Goal: Use online tool/utility: Utilize a website feature to perform a specific function

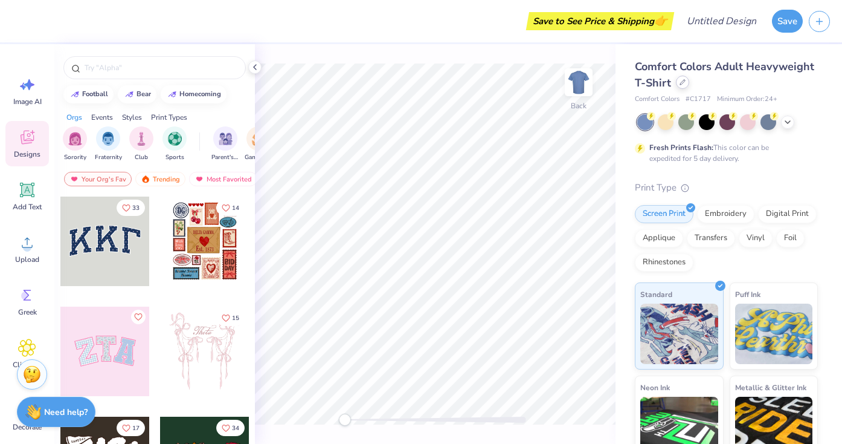
click at [678, 87] on div at bounding box center [682, 82] width 13 height 13
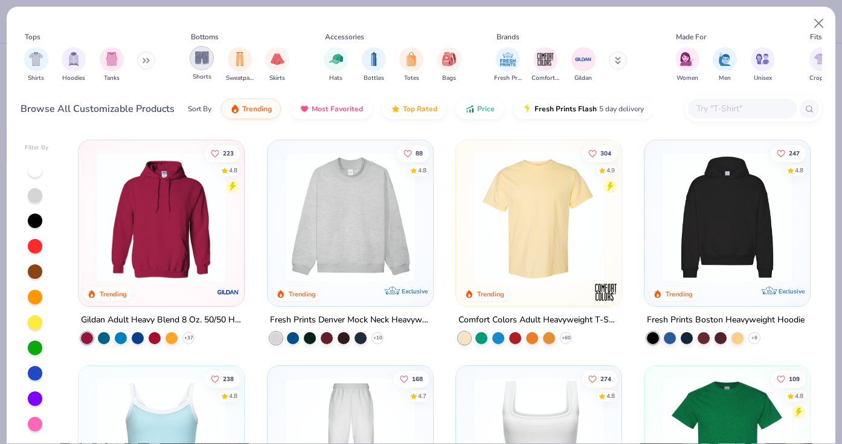
click at [204, 64] on img "filter for Shorts" at bounding box center [202, 58] width 14 height 14
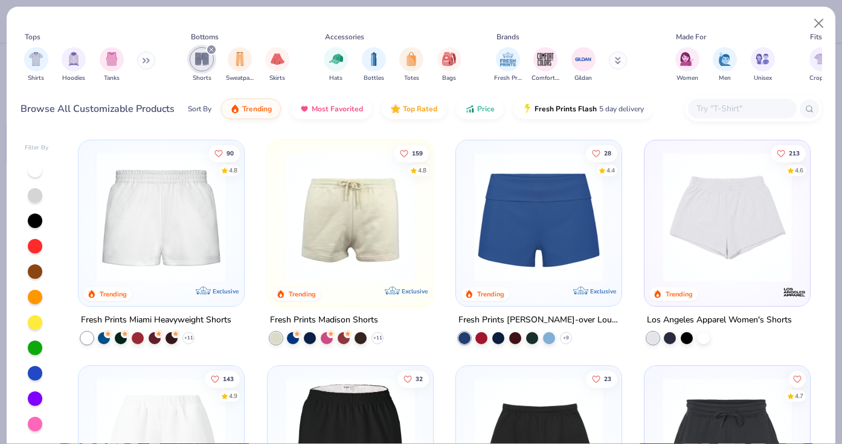
click at [203, 239] on img at bounding box center [161, 216] width 141 height 129
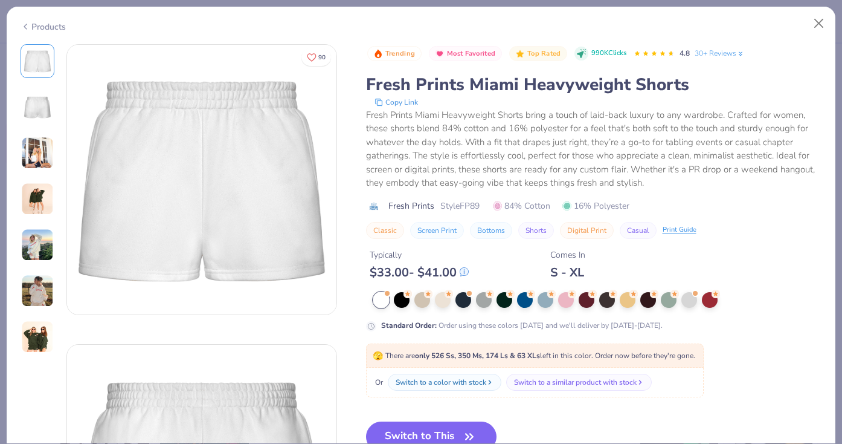
click at [575, 307] on div at bounding box center [597, 300] width 449 height 16
click at [565, 306] on div at bounding box center [566, 299] width 16 height 16
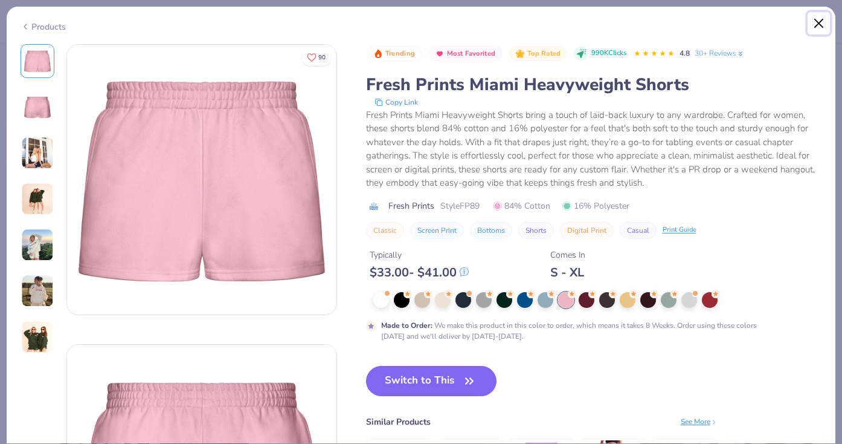
click at [823, 24] on button "Close" at bounding box center [819, 23] width 23 height 23
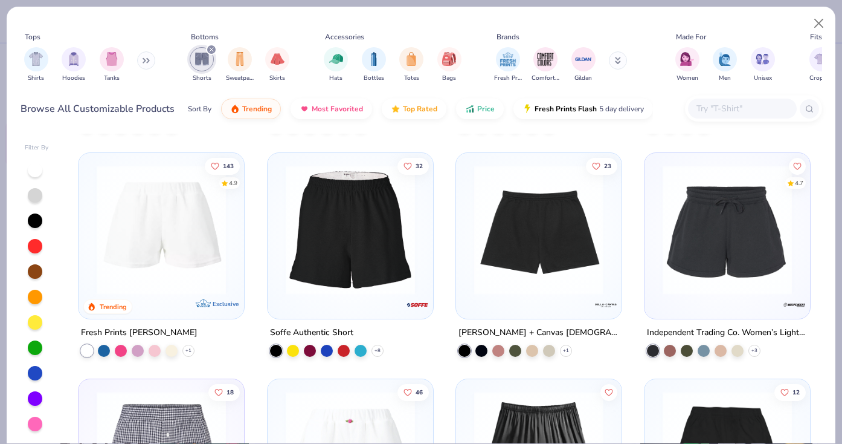
scroll to position [215, 0]
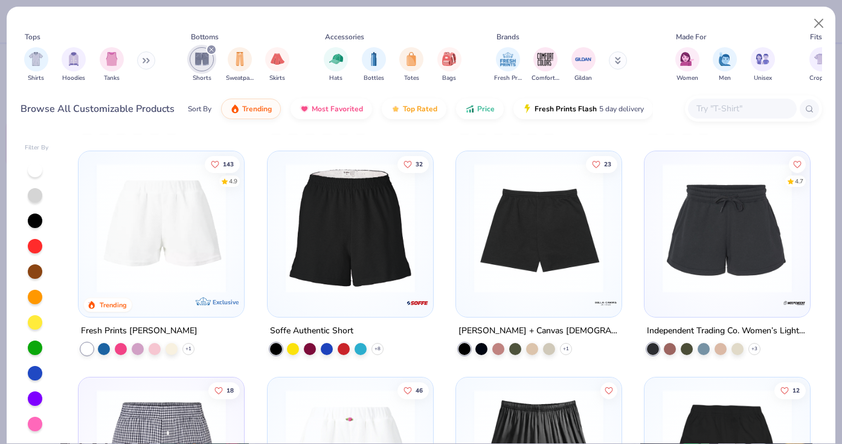
click at [468, 284] on img at bounding box center [397, 227] width 141 height 129
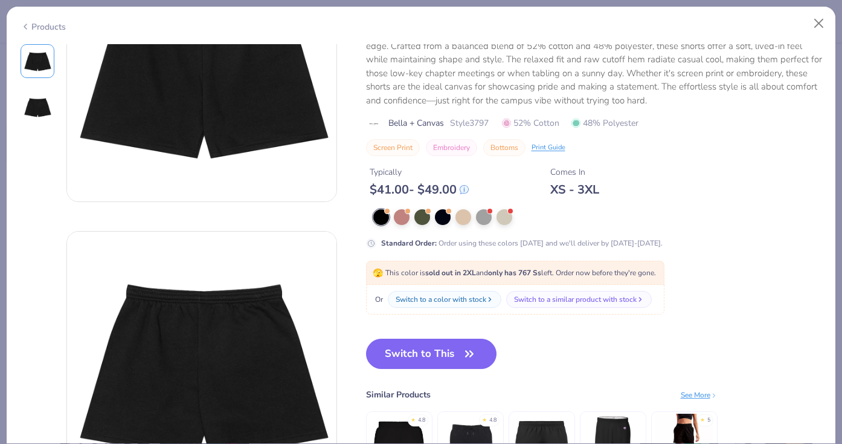
scroll to position [97, 0]
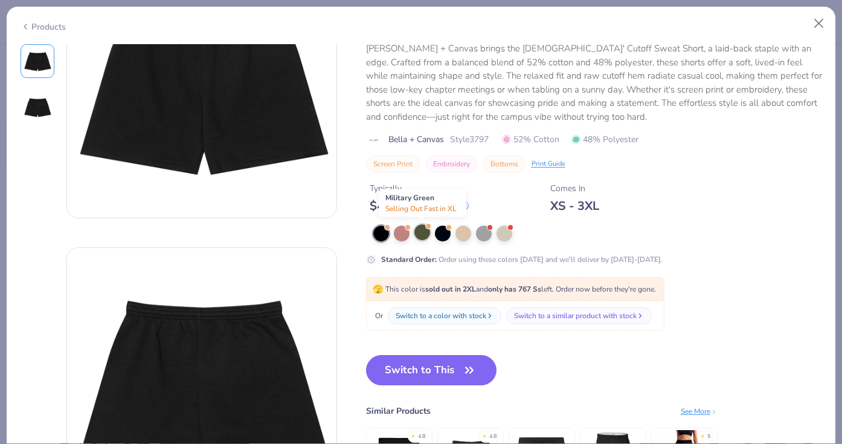
click at [423, 234] on div at bounding box center [423, 232] width 16 height 16
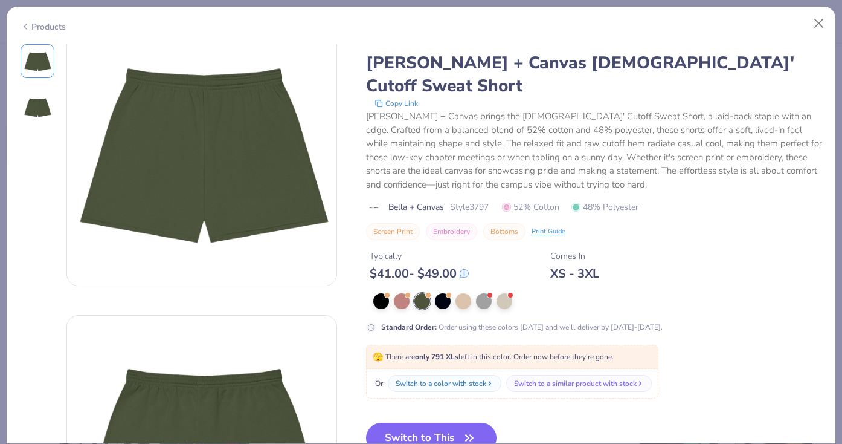
scroll to position [18, 0]
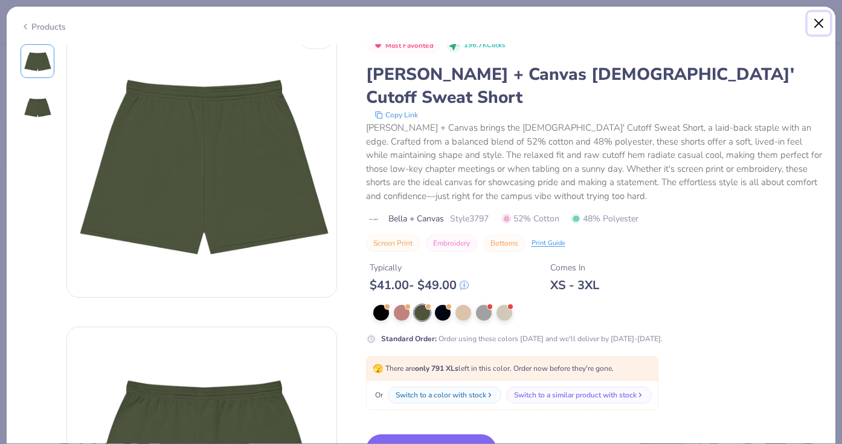
click at [821, 19] on button "Close" at bounding box center [819, 23] width 23 height 23
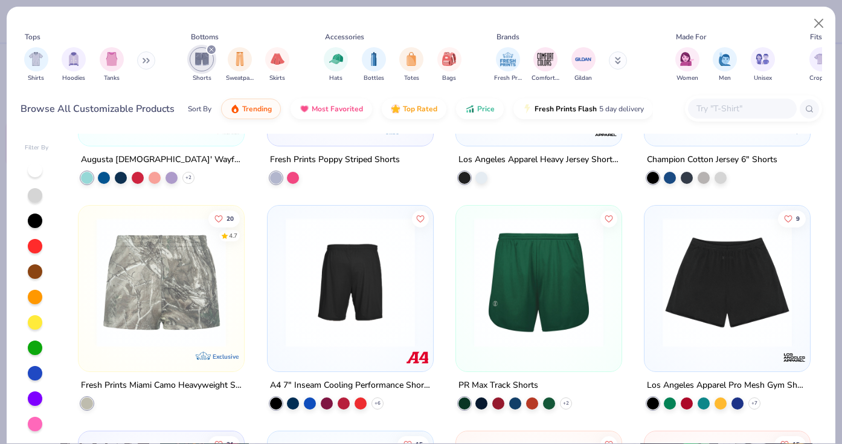
scroll to position [838, 0]
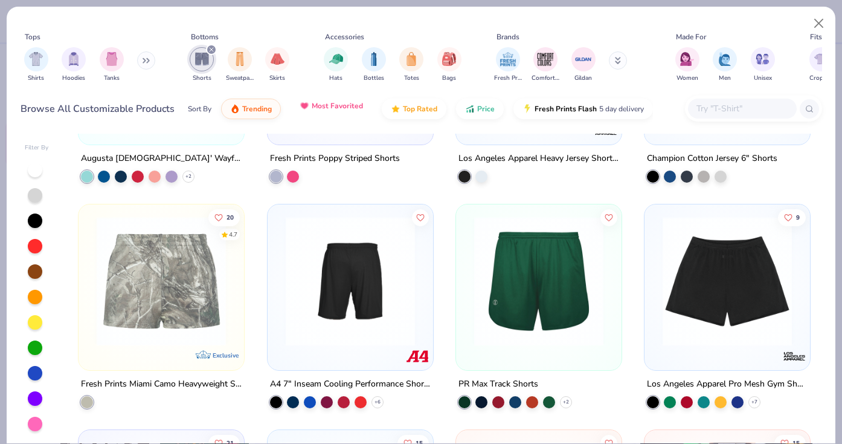
click at [355, 114] on button "Most Favorited" at bounding box center [332, 105] width 82 height 21
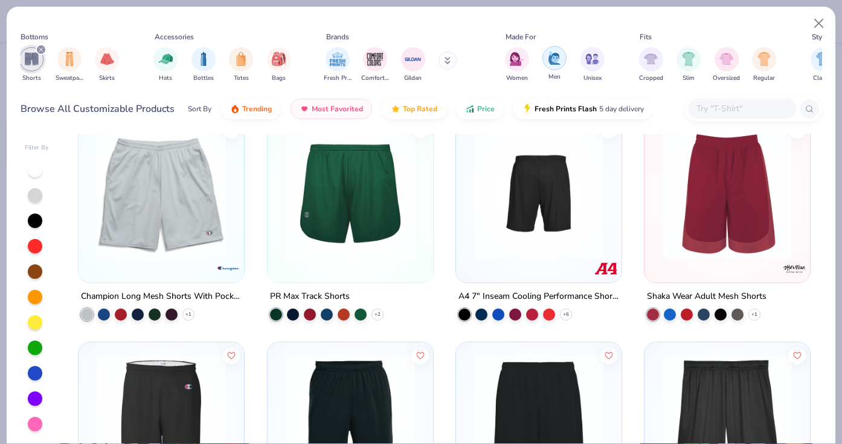
scroll to position [0, 168]
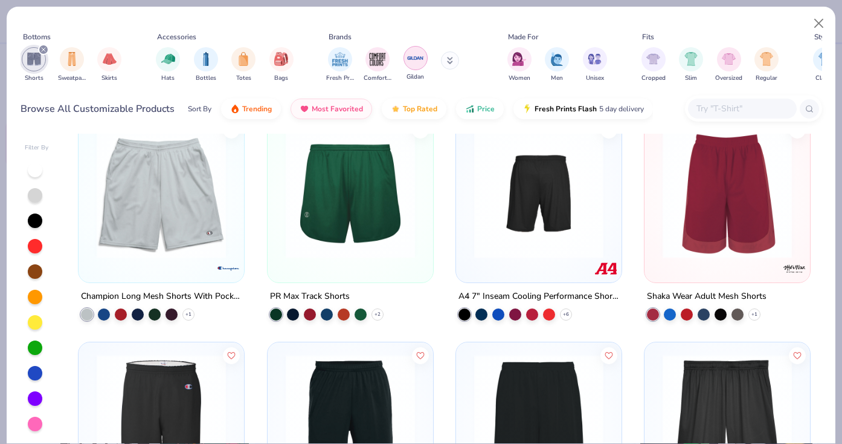
click at [418, 64] on img "filter for Gildan" at bounding box center [416, 58] width 18 height 18
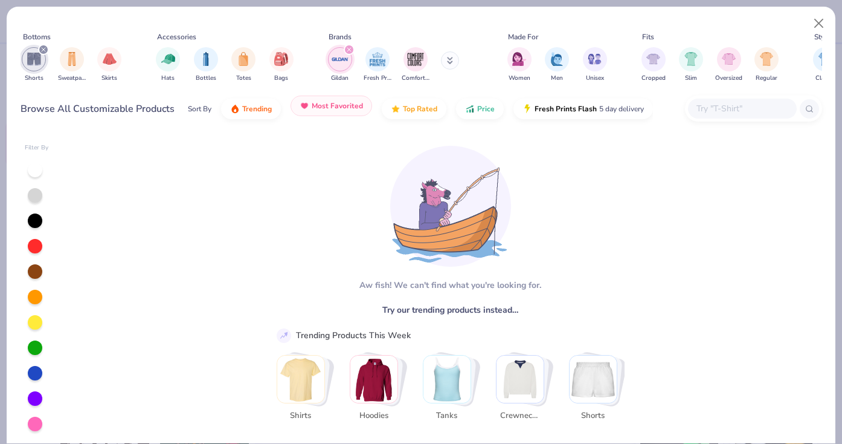
click at [323, 109] on span "Most Favorited" at bounding box center [337, 106] width 51 height 10
click at [344, 111] on button "Most Favorited" at bounding box center [332, 105] width 82 height 21
click at [331, 95] on div "Sort By Trending Most Favorited Top Rated Price Fresh Prints Flash 5 day delive…" at bounding box center [420, 109] width 465 height 34
click at [334, 110] on span "Most Favorited" at bounding box center [337, 106] width 51 height 10
click at [270, 111] on button "Trending" at bounding box center [251, 105] width 60 height 21
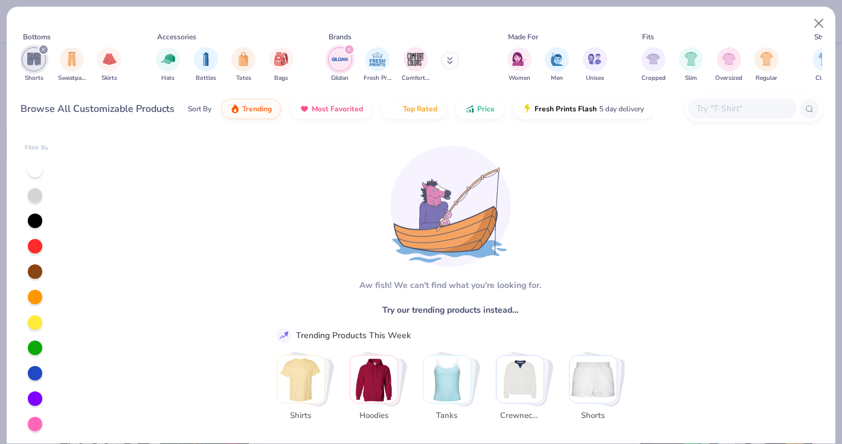
click at [749, 110] on input "text" at bounding box center [741, 109] width 93 height 14
click at [373, 224] on div "Aw fish! We can't find what you're looking for. Try our trending products inste…" at bounding box center [445, 289] width 360 height 311
click at [350, 50] on icon "filter for Gildan" at bounding box center [349, 49] width 5 height 5
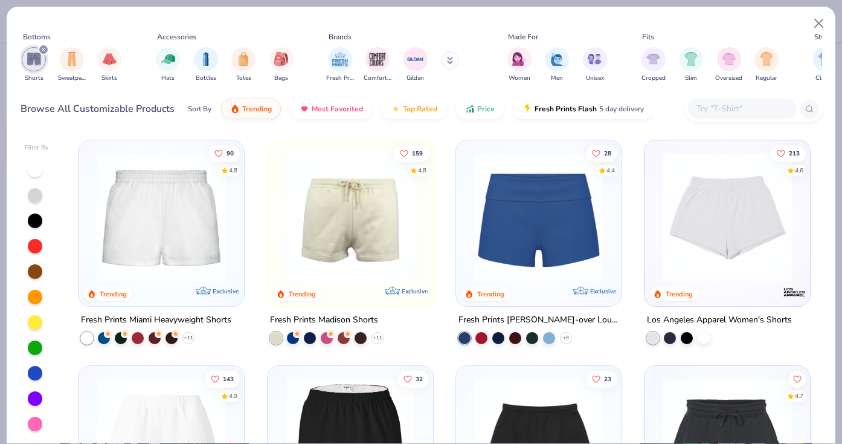
click at [44, 50] on icon "filter for Shorts" at bounding box center [43, 49] width 5 height 5
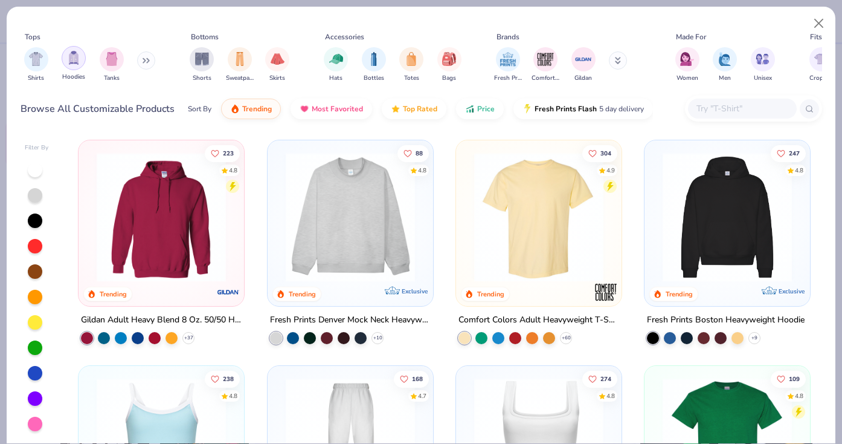
click at [74, 61] on img "filter for Hoodies" at bounding box center [73, 58] width 13 height 14
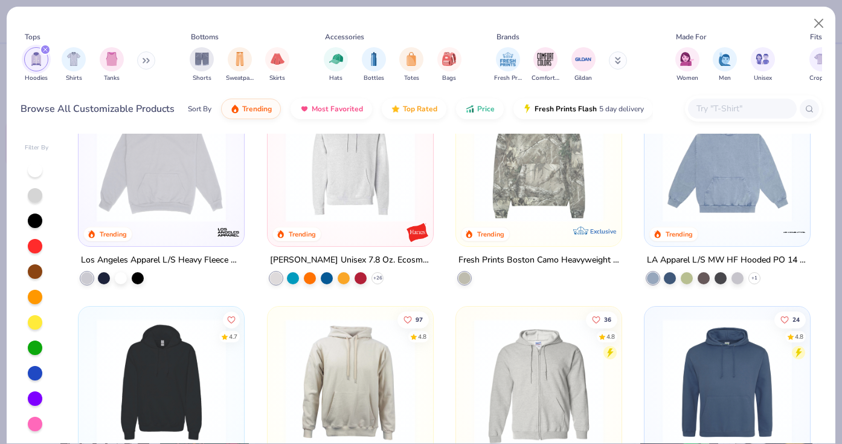
scroll to position [249, 0]
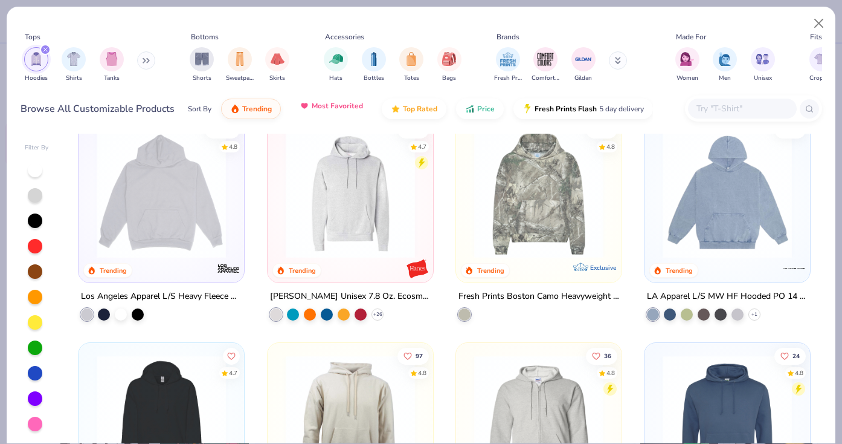
click at [332, 106] on span "Most Favorited" at bounding box center [337, 106] width 51 height 10
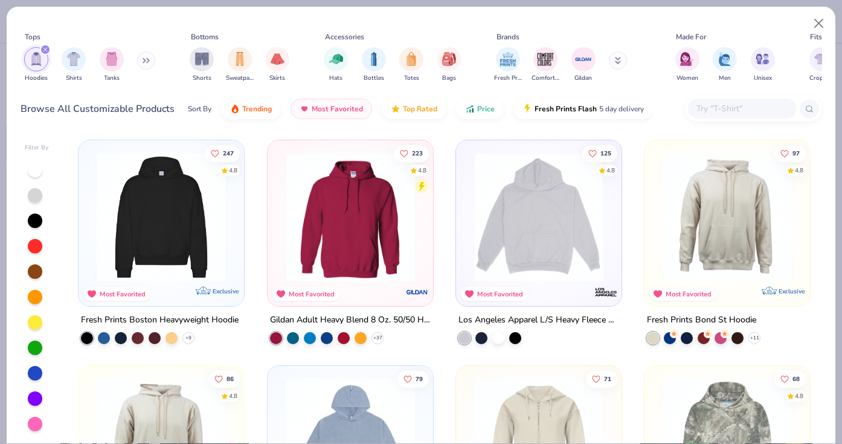
scroll to position [16, 0]
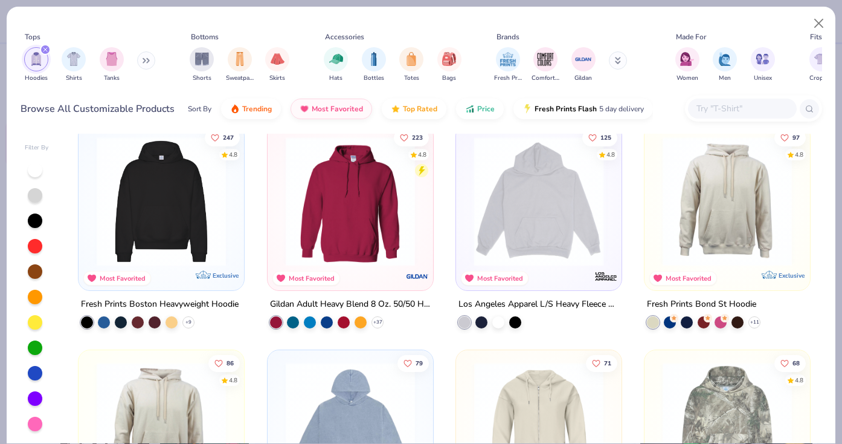
click at [598, 233] on div at bounding box center [397, 201] width 425 height 129
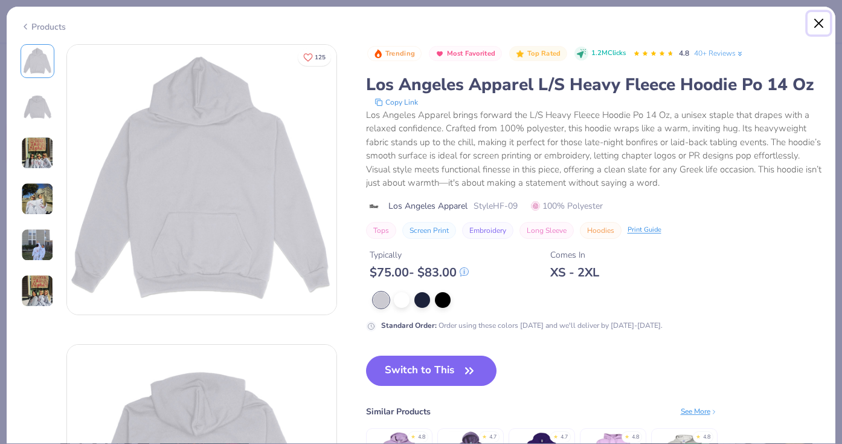
click at [821, 22] on button "Close" at bounding box center [819, 23] width 23 height 23
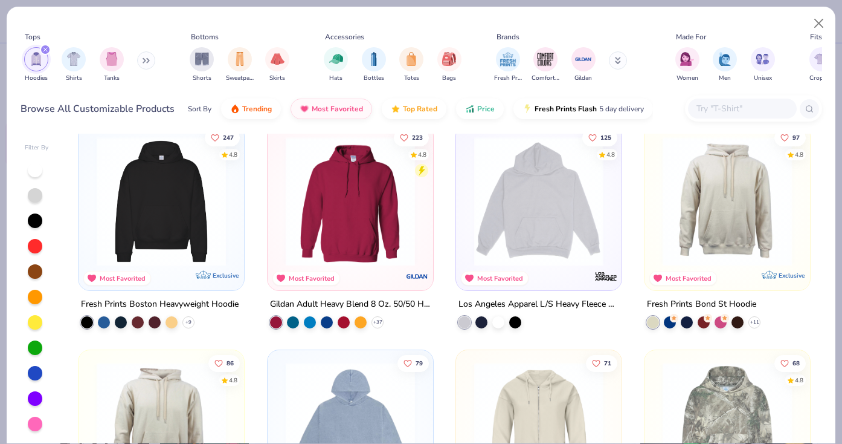
click at [195, 218] on img at bounding box center [161, 201] width 141 height 129
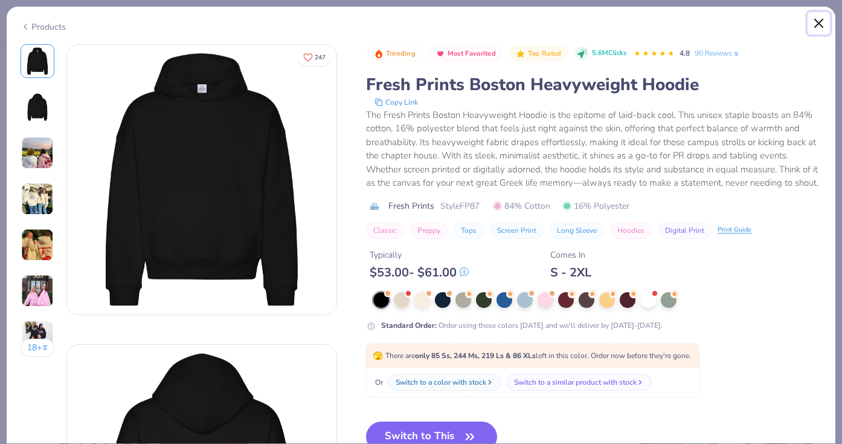
click at [814, 26] on button "Close" at bounding box center [819, 23] width 23 height 23
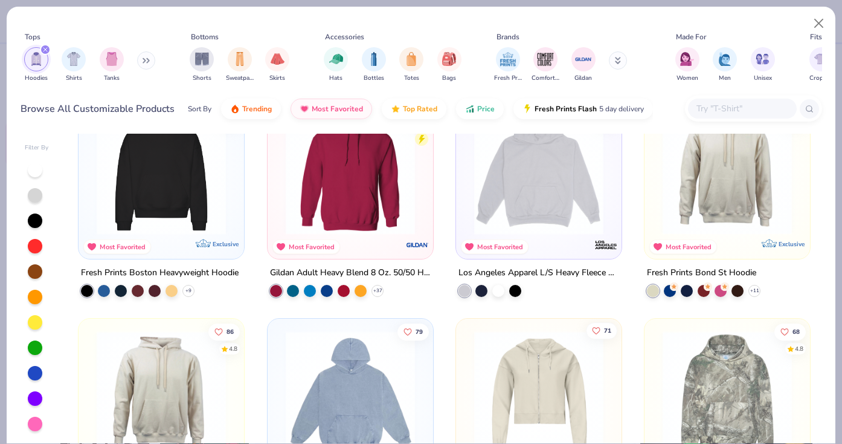
scroll to position [50, 0]
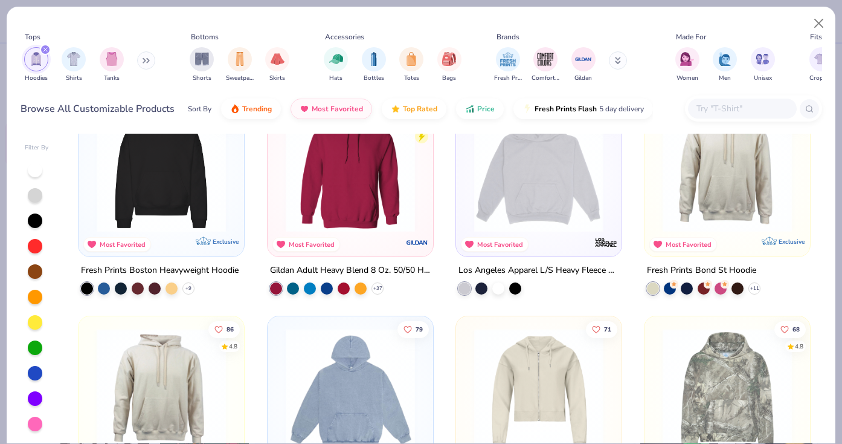
click at [716, 210] on img at bounding box center [727, 167] width 141 height 129
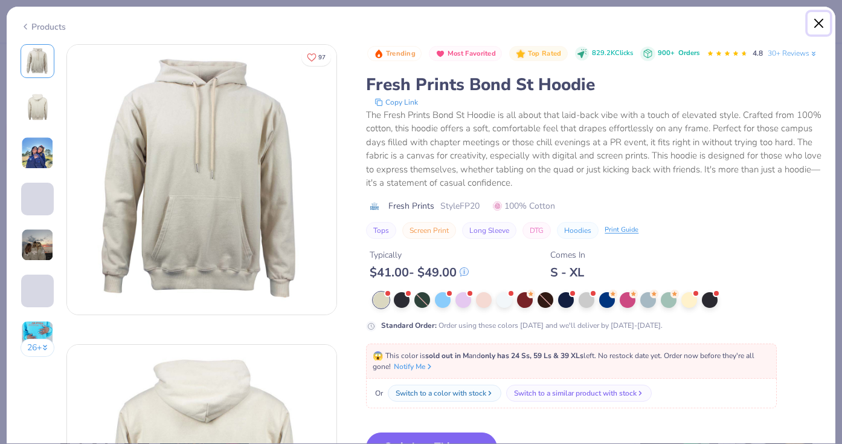
click at [818, 20] on button "Close" at bounding box center [819, 23] width 23 height 23
click at [818, 25] on button "Close" at bounding box center [819, 23] width 23 height 23
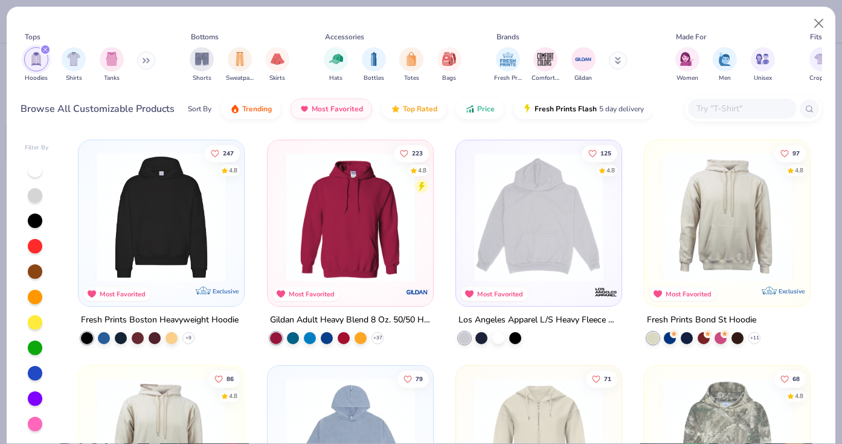
click at [155, 251] on img at bounding box center [161, 216] width 141 height 129
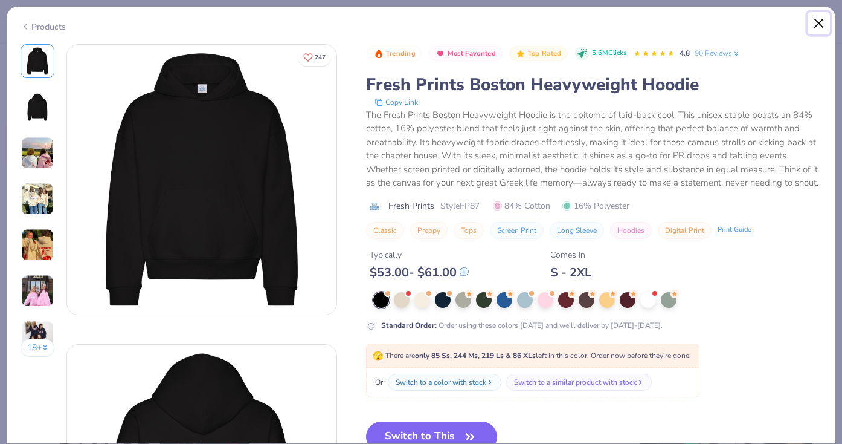
click at [819, 19] on button "Close" at bounding box center [819, 23] width 23 height 23
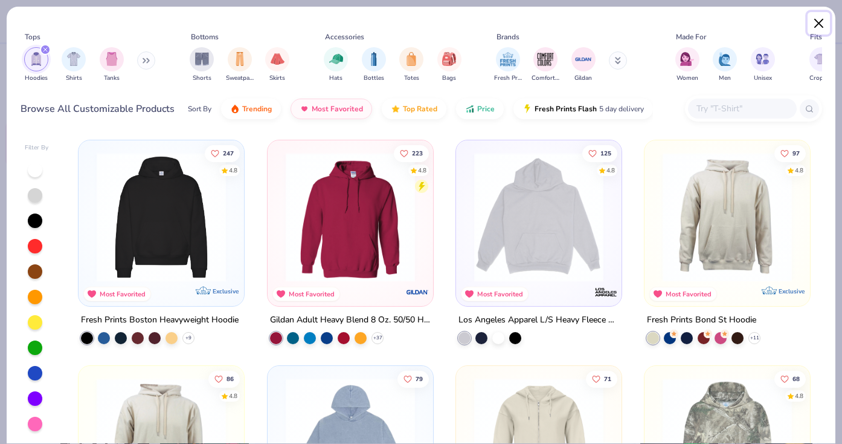
click at [824, 22] on button "Close" at bounding box center [819, 23] width 23 height 23
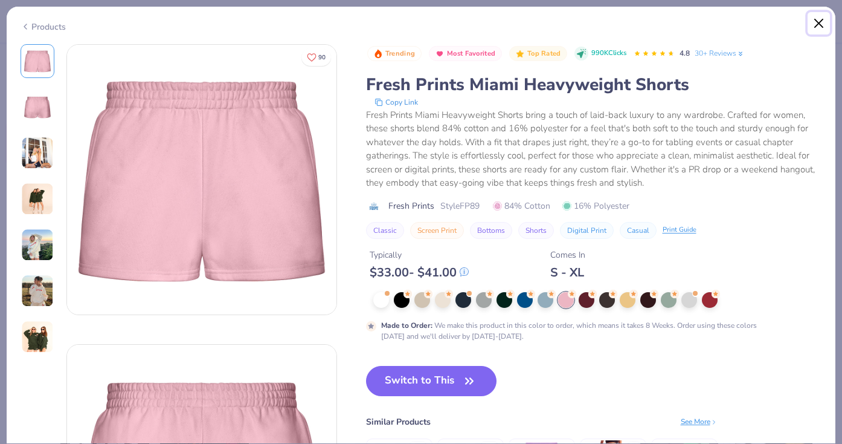
click at [821, 22] on button "Close" at bounding box center [819, 23] width 23 height 23
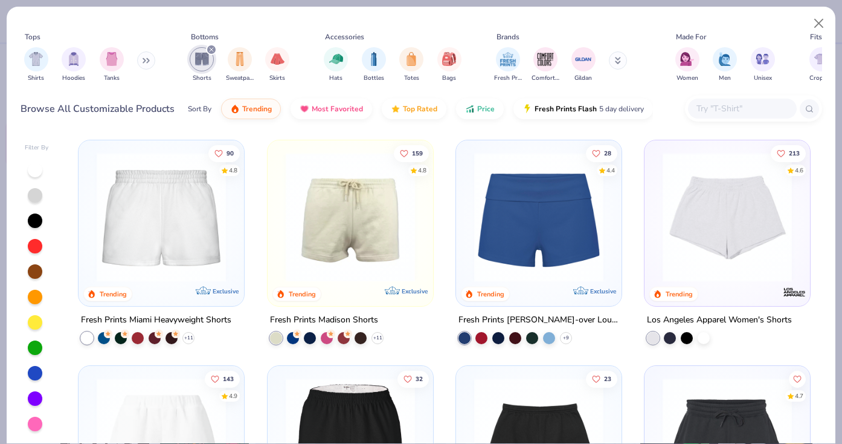
click at [339, 215] on img at bounding box center [350, 216] width 141 height 129
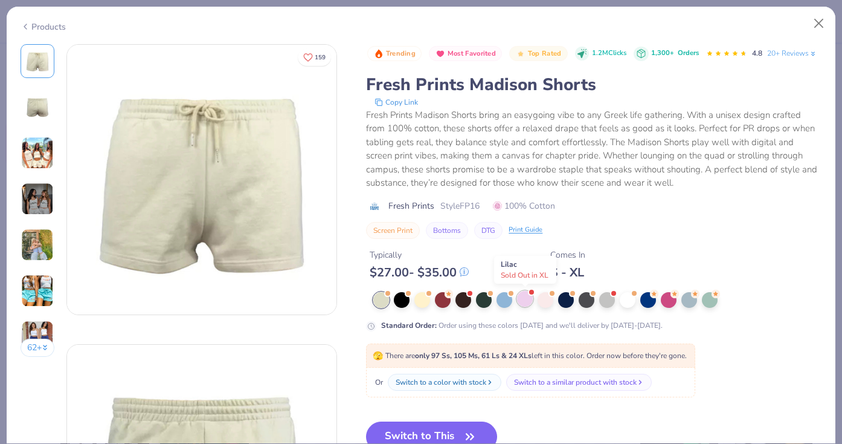
click at [525, 303] on div at bounding box center [525, 299] width 16 height 16
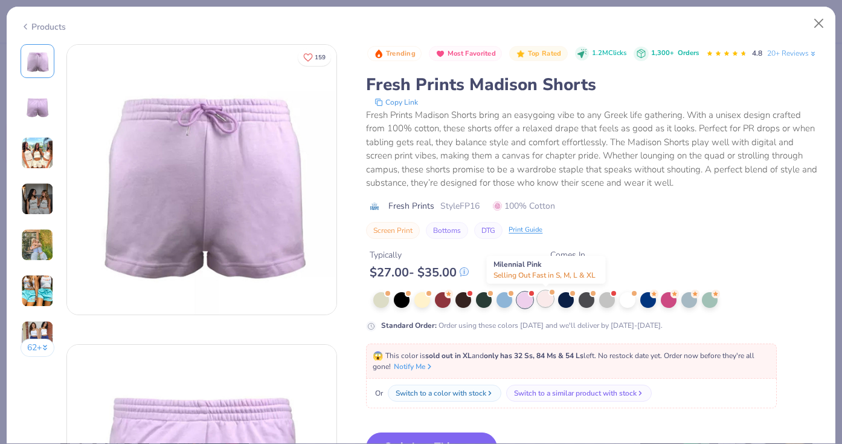
click at [548, 306] on div at bounding box center [546, 299] width 16 height 16
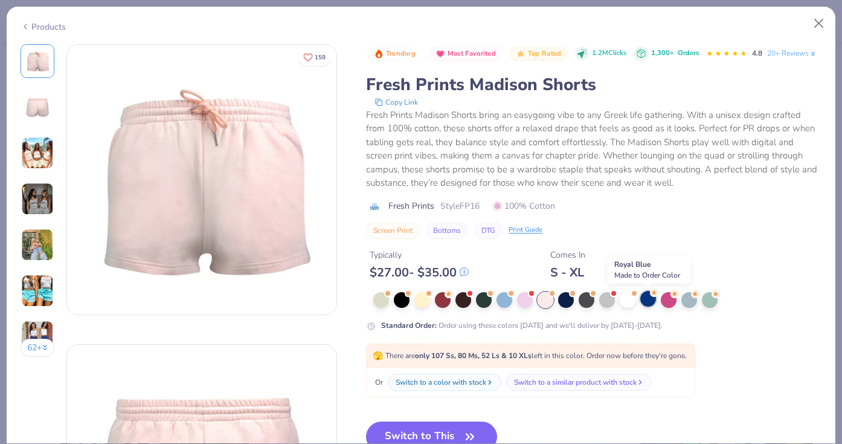
click at [652, 302] on div at bounding box center [648, 299] width 16 height 16
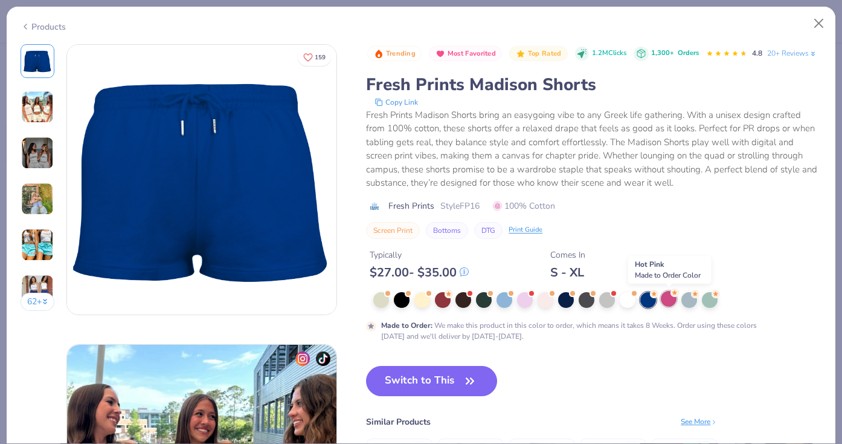
click at [671, 301] on div at bounding box center [669, 299] width 16 height 16
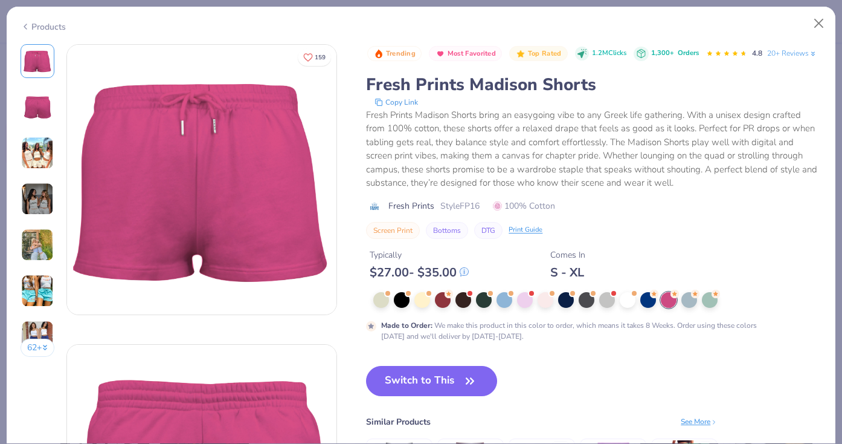
click at [33, 202] on img at bounding box center [37, 198] width 33 height 33
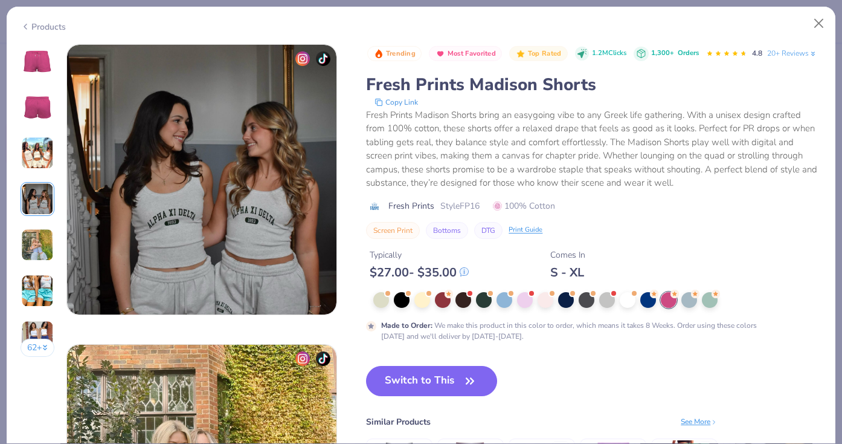
click at [39, 156] on img at bounding box center [37, 153] width 33 height 33
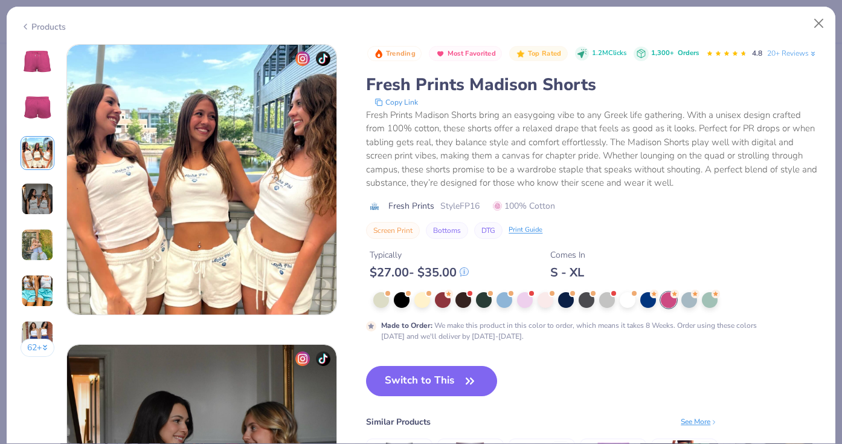
click at [39, 121] on img at bounding box center [37, 106] width 29 height 29
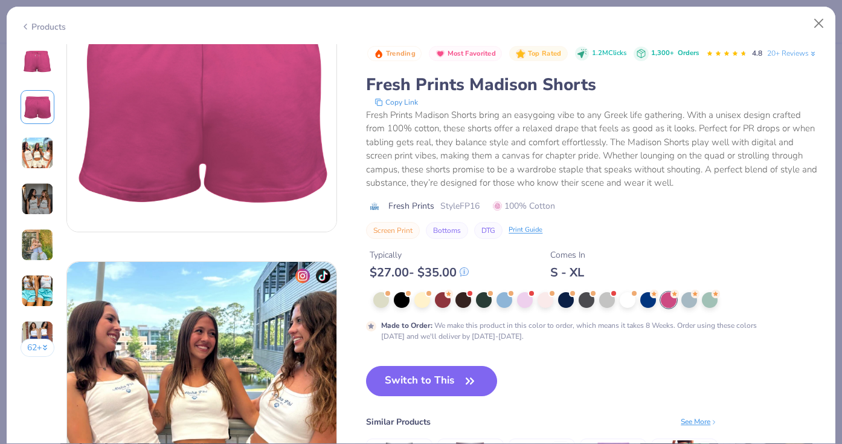
scroll to position [300, 0]
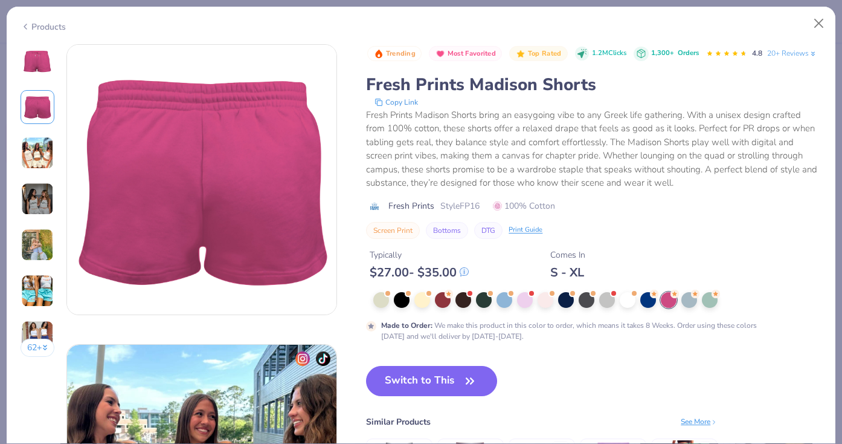
click at [37, 71] on img at bounding box center [37, 61] width 29 height 29
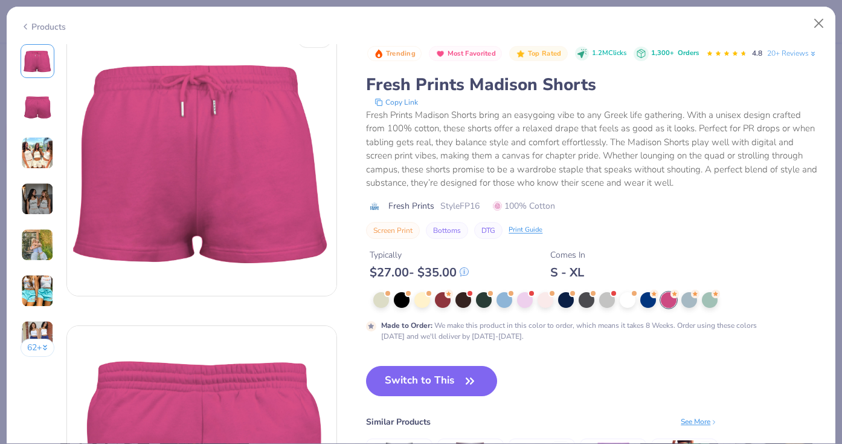
scroll to position [0, 0]
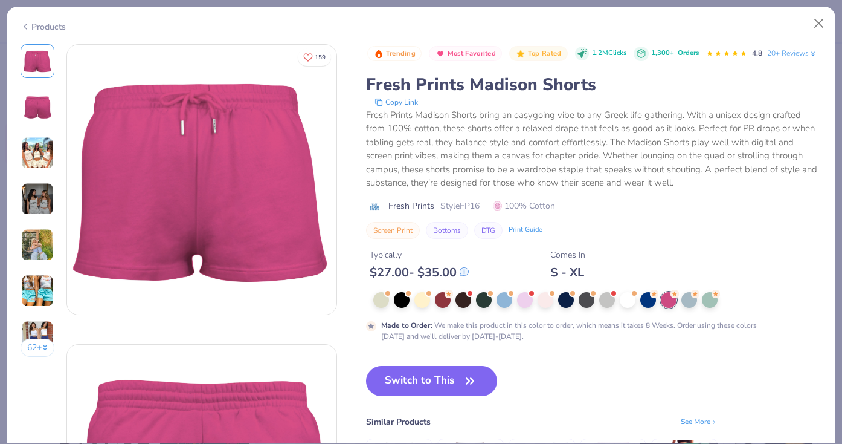
click at [442, 207] on span "Style FP16" at bounding box center [459, 205] width 39 height 13
drag, startPoint x: 462, startPoint y: 207, endPoint x: 485, endPoint y: 208, distance: 23.6
click at [485, 208] on div "Fresh Prints Style FP16 100% Cotton" at bounding box center [594, 205] width 456 height 13
copy span "FP16"
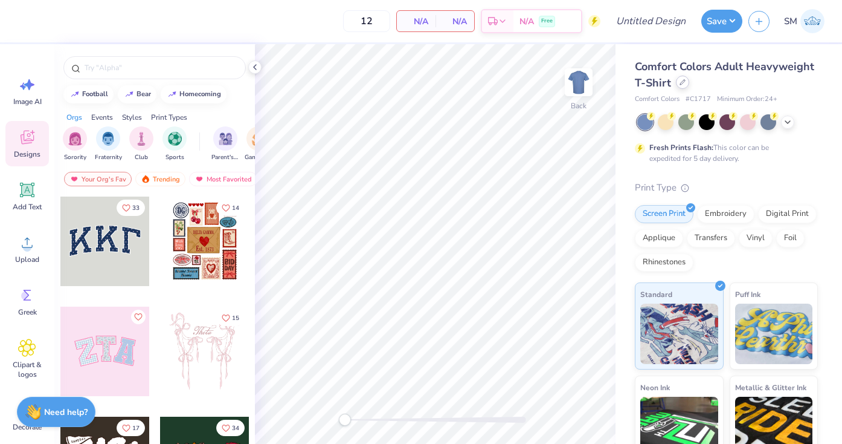
click at [683, 80] on icon at bounding box center [683, 82] width 6 height 6
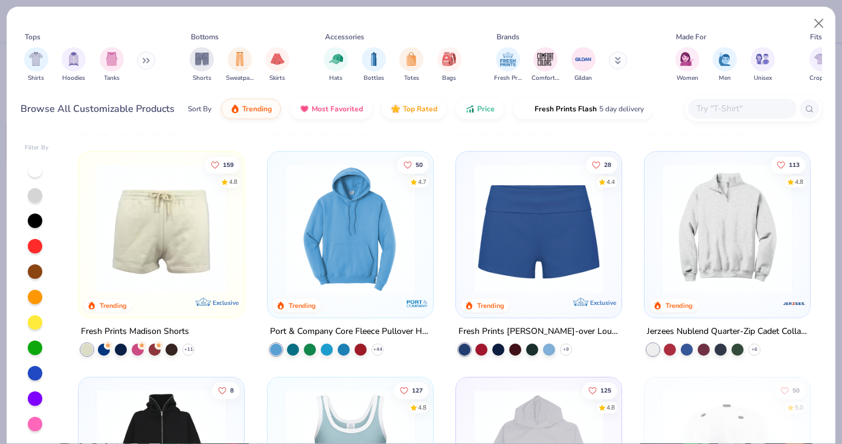
scroll to position [889, 0]
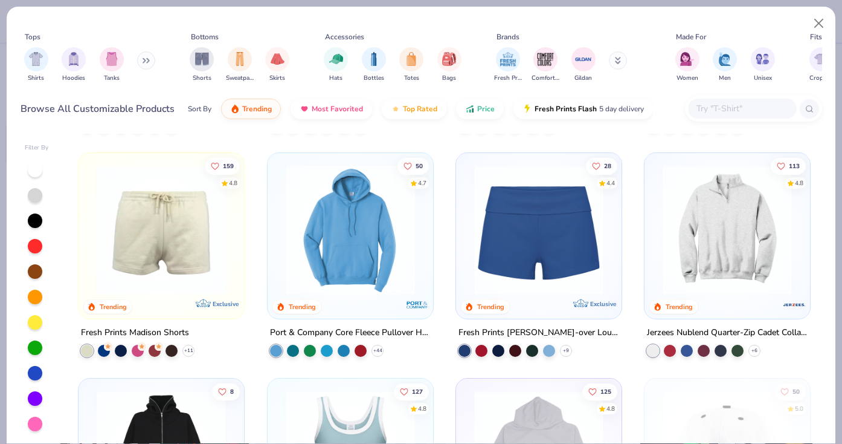
click at [202, 240] on img at bounding box center [161, 229] width 141 height 129
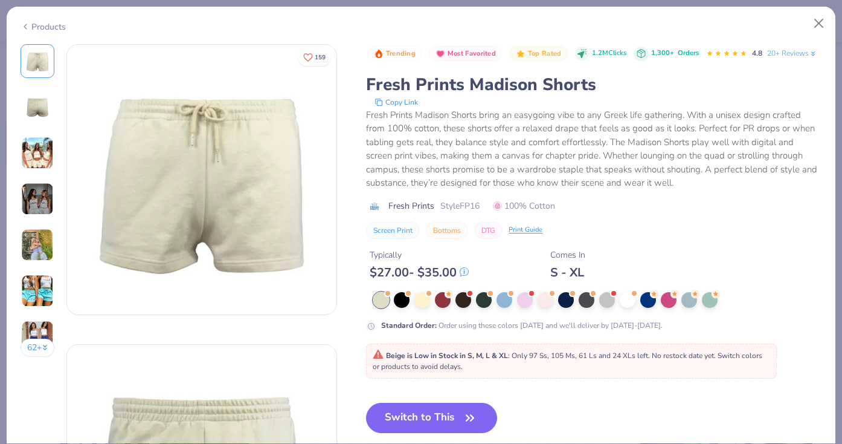
click at [448, 366] on span "Beige is Low in Stock in S, M, L & XL : Only 97 Ss, 105 Ms, 61 Ls and 24 XLs le…" at bounding box center [568, 360] width 390 height 21
click at [421, 301] on div at bounding box center [423, 299] width 16 height 16
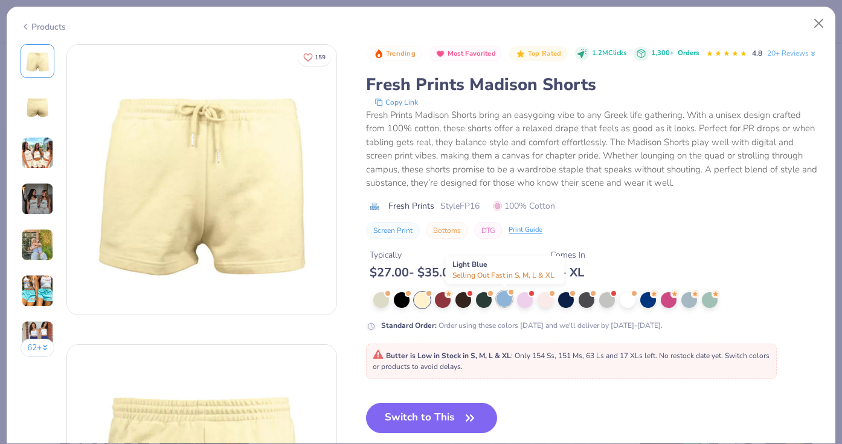
click at [502, 301] on div at bounding box center [505, 299] width 16 height 16
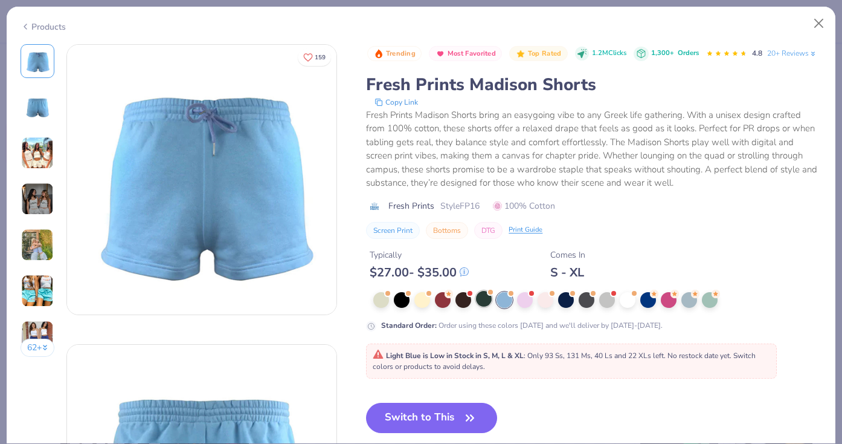
click at [477, 303] on div at bounding box center [484, 299] width 16 height 16
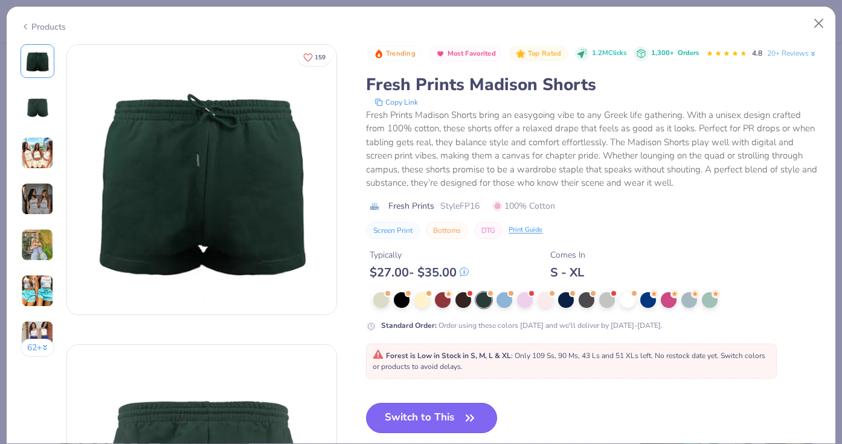
click at [457, 417] on button "Switch to This" at bounding box center [431, 417] width 131 height 30
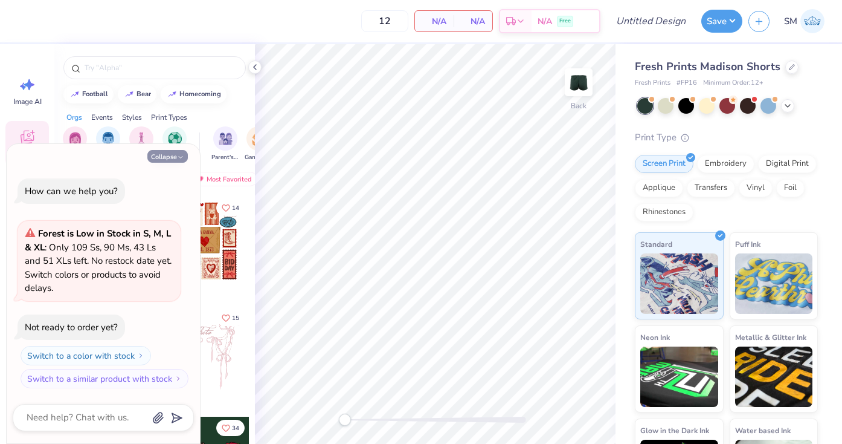
click at [173, 156] on button "Collapse" at bounding box center [167, 156] width 40 height 13
type textarea "x"
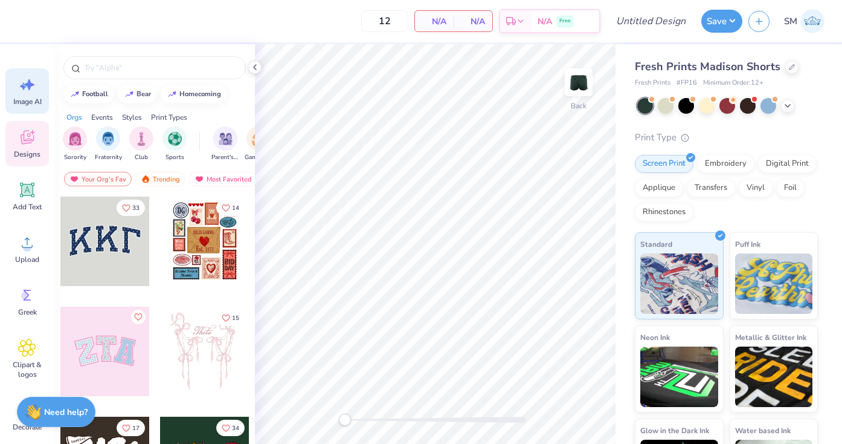
click at [17, 87] on div "Image AI" at bounding box center [27, 90] width 44 height 45
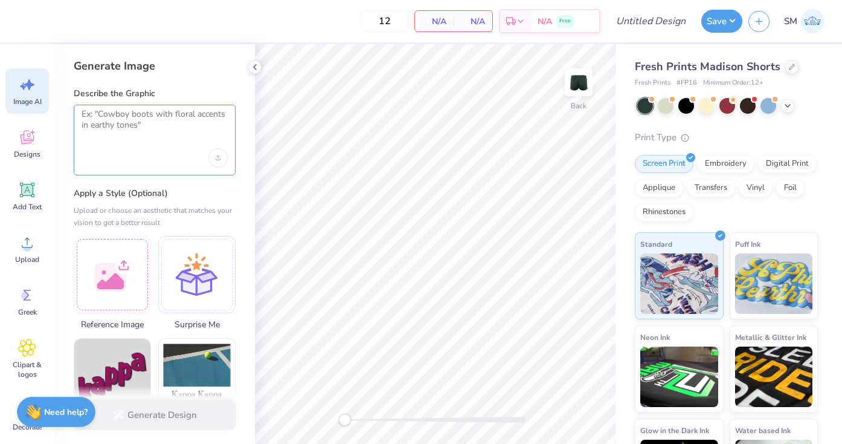
click at [134, 115] on textarea at bounding box center [155, 124] width 146 height 30
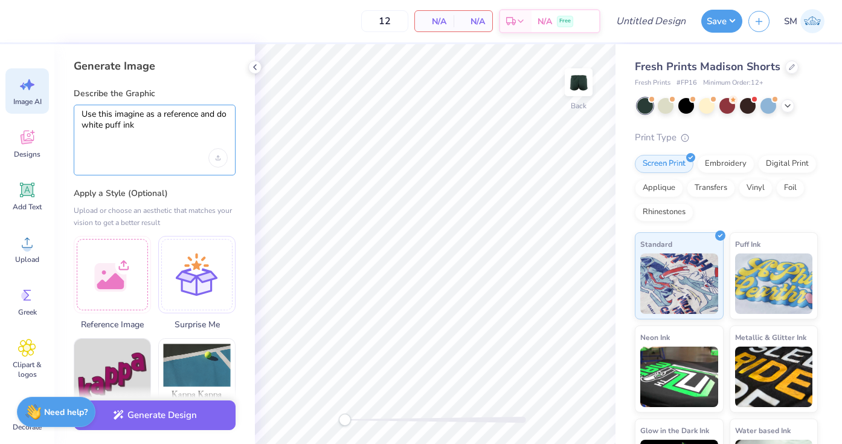
click at [154, 122] on textarea "Use this imagine as a reference and do white puff ink" at bounding box center [155, 124] width 146 height 30
type textarea "Use this imagine as a reference and do white puff ink"
click at [218, 164] on div "Upload image" at bounding box center [217, 157] width 19 height 19
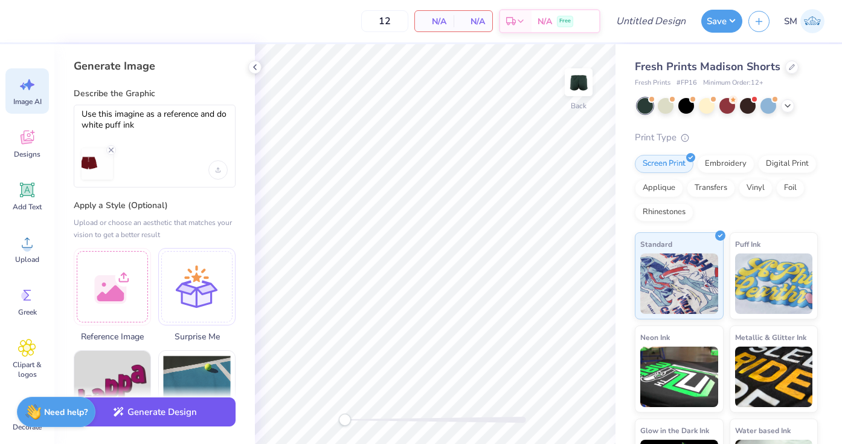
click at [178, 418] on button "Generate Design" at bounding box center [155, 412] width 162 height 30
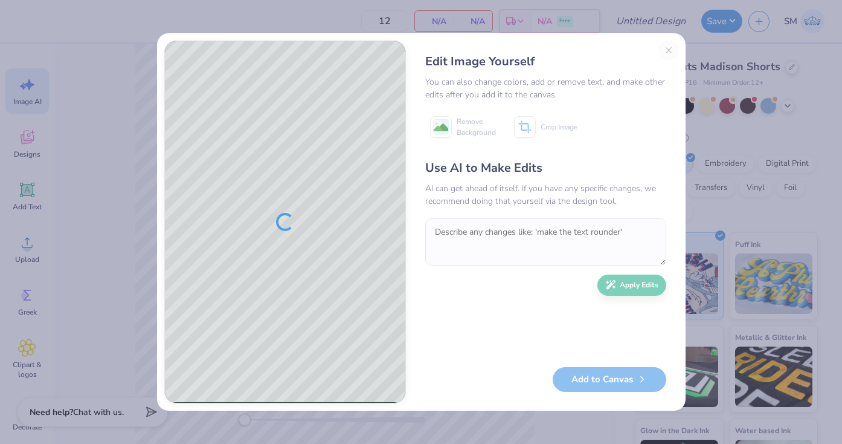
click at [671, 48] on div "Edit Image Yourself You can also change colors, add or remove text, and make ot…" at bounding box center [545, 221] width 265 height 363
click at [671, 52] on div "Edit Image Yourself You can also change colors, add or remove text, and make ot…" at bounding box center [545, 221] width 265 height 363
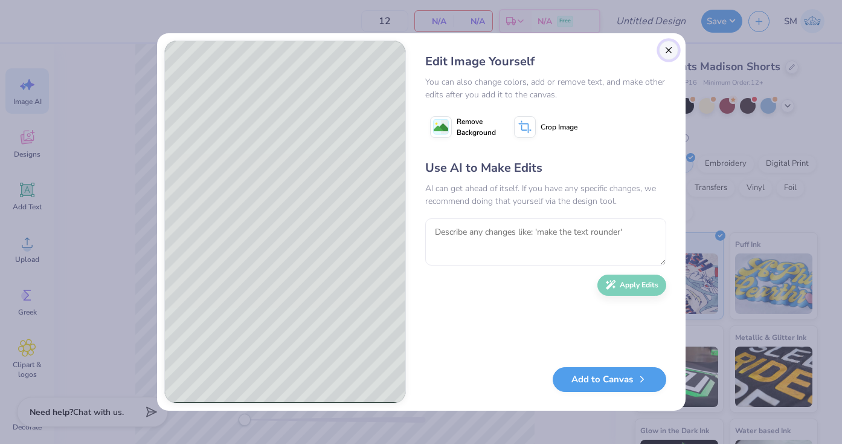
click at [672, 52] on button "Close" at bounding box center [668, 49] width 19 height 19
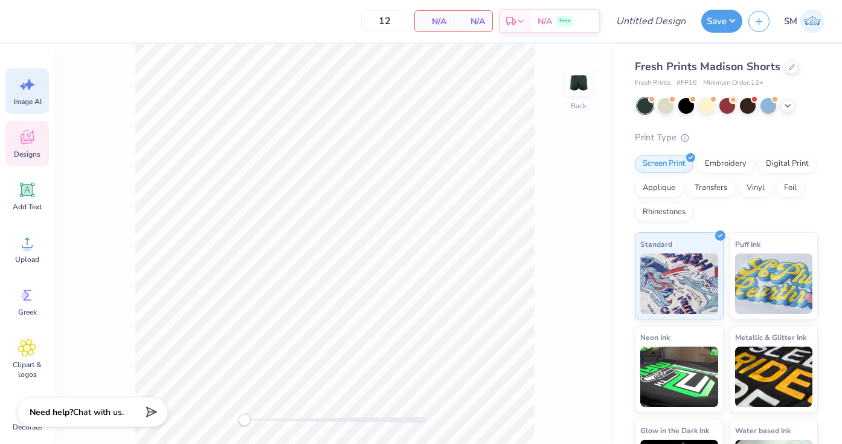
click at [34, 149] on div "Designs" at bounding box center [27, 143] width 44 height 45
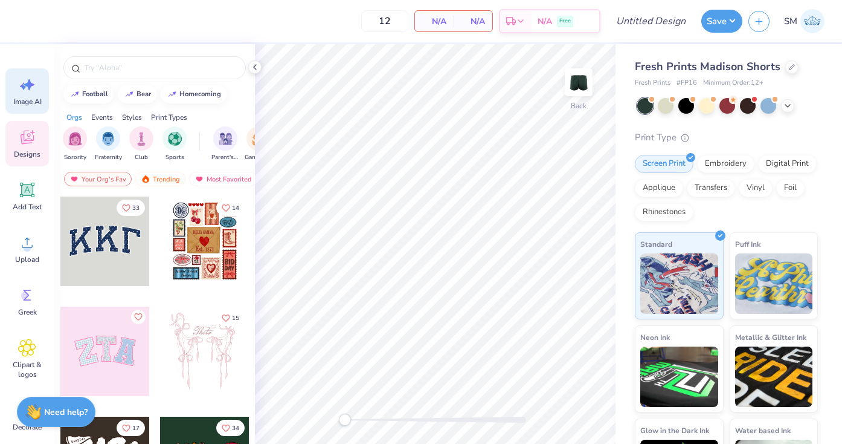
click at [29, 97] on span "Image AI" at bounding box center [27, 102] width 28 height 10
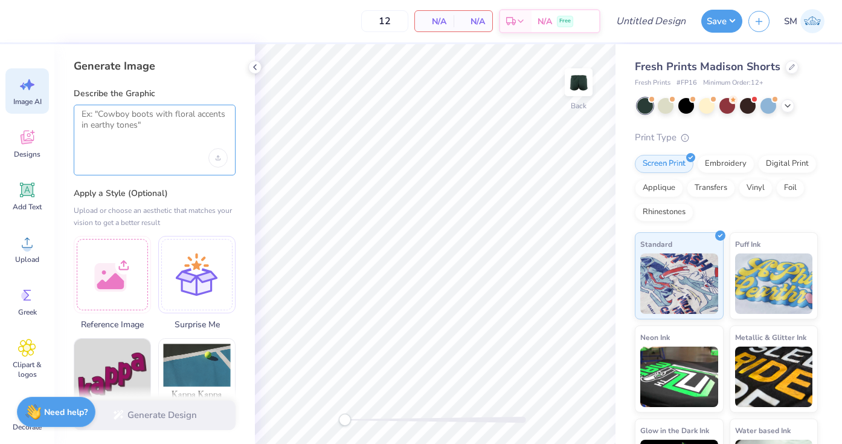
click at [149, 124] on textarea at bounding box center [155, 124] width 146 height 30
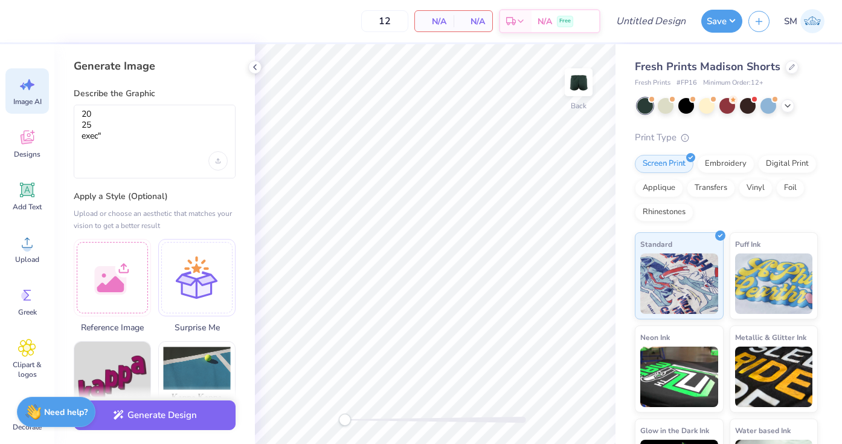
click at [79, 138] on div "20 25 exec"" at bounding box center [155, 142] width 162 height 74
click at [82, 138] on textarea "20 25 exec"" at bounding box center [155, 125] width 146 height 33
click at [93, 123] on textarea "20 25 "exec"" at bounding box center [155, 125] width 146 height 33
click at [80, 116] on div "20 25 "exec"" at bounding box center [155, 142] width 162 height 74
click at [80, 114] on div "20 25 "exec"" at bounding box center [155, 142] width 162 height 74
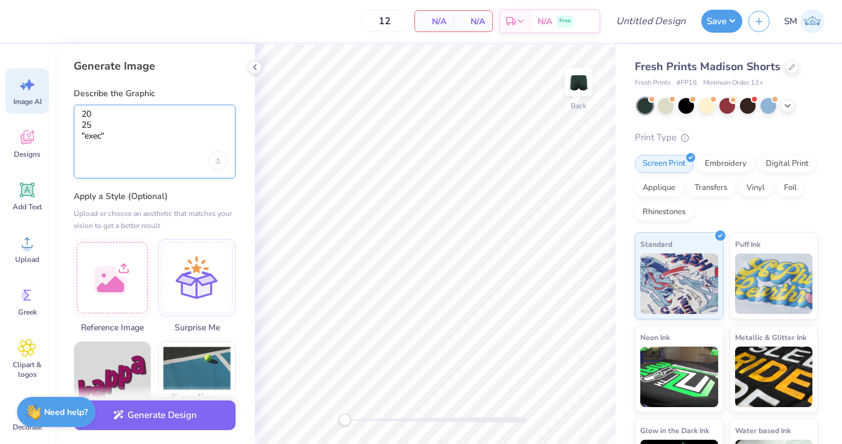
click at [82, 114] on textarea "20 25 "exec"" at bounding box center [155, 125] width 146 height 33
click at [105, 135] on textarea ""20 25 "exec"" at bounding box center [155, 125] width 146 height 33
click at [85, 137] on textarea ""20 25 "exec" at bounding box center [155, 125] width 146 height 33
click at [102, 136] on textarea ""20 25 exec" at bounding box center [155, 125] width 146 height 33
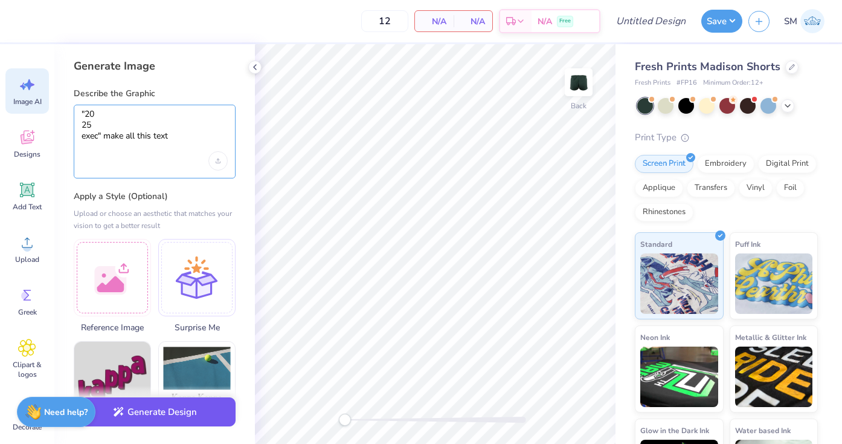
type textarea ""20 25 exec" make all this text"
click at [190, 413] on button "Generate Design" at bounding box center [155, 412] width 162 height 30
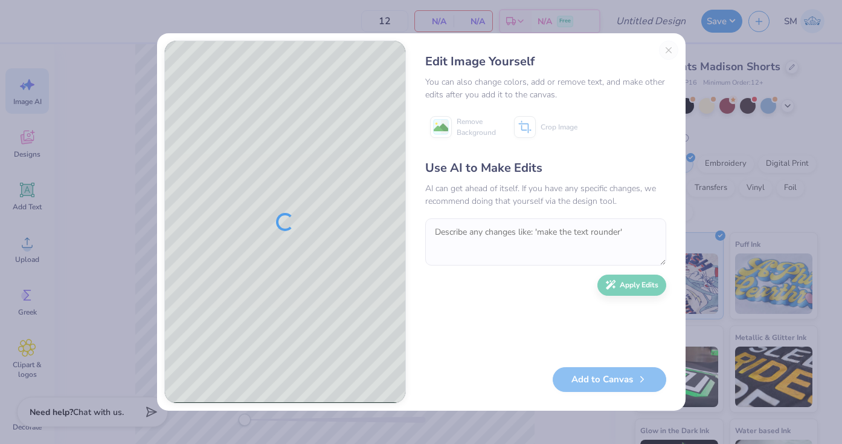
click at [668, 50] on div "Edit Image Yourself You can also change colors, add or remove text, and make ot…" at bounding box center [545, 221] width 265 height 363
click at [669, 53] on div "Edit Image Yourself You can also change colors, add or remove text, and make ot…" at bounding box center [545, 221] width 265 height 363
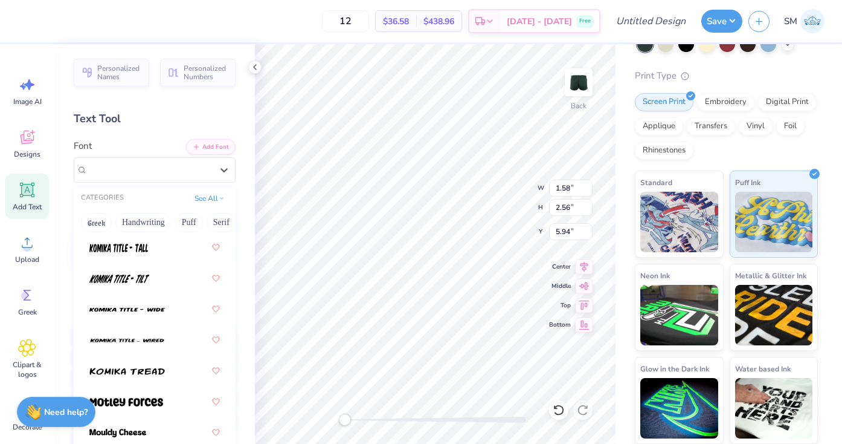
scroll to position [1317, 0]
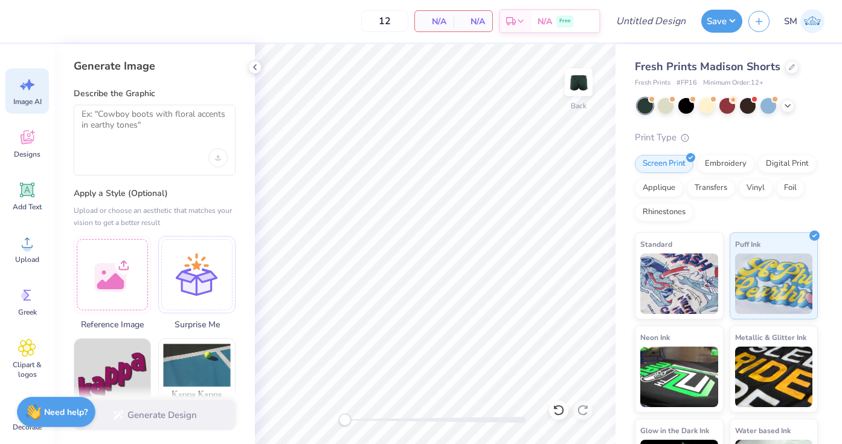
scroll to position [62, 0]
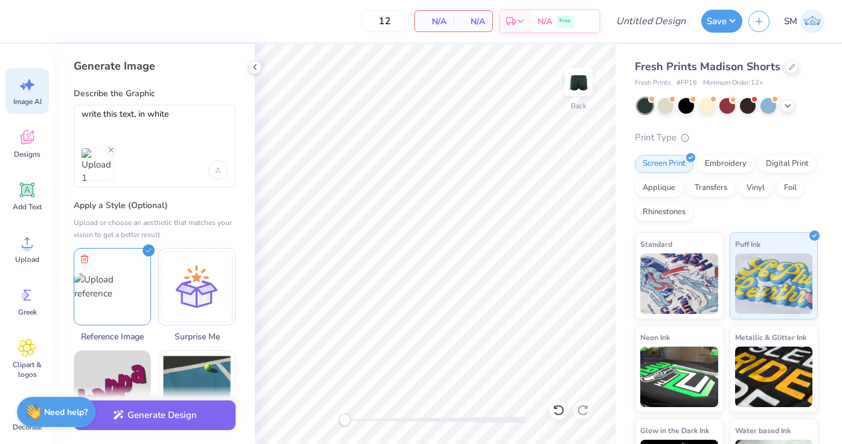
type textarea "write this text, in white"
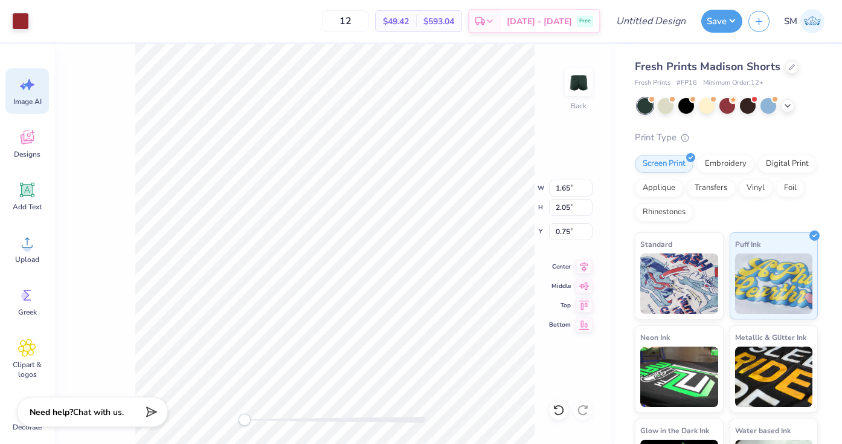
scroll to position [62, 0]
